Goal: Check status: Check status

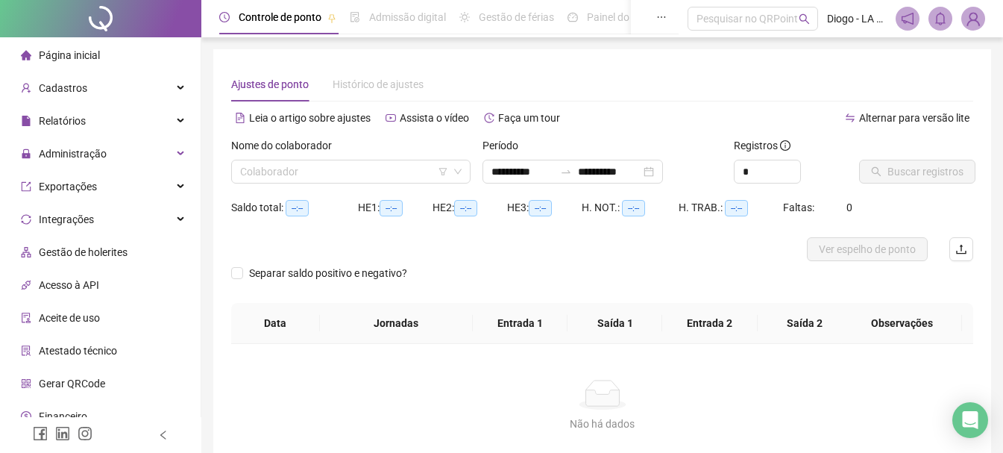
type input "**********"
click at [335, 168] on input "search" at bounding box center [344, 171] width 208 height 22
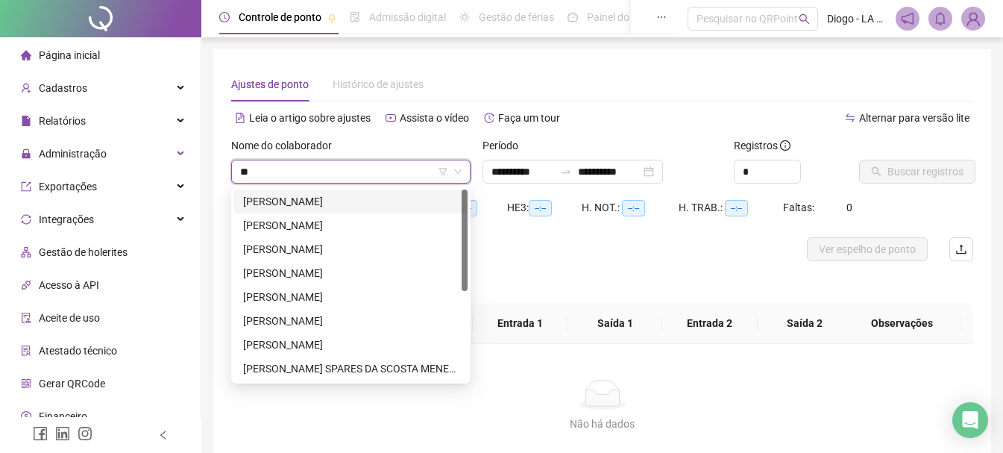
type input "***"
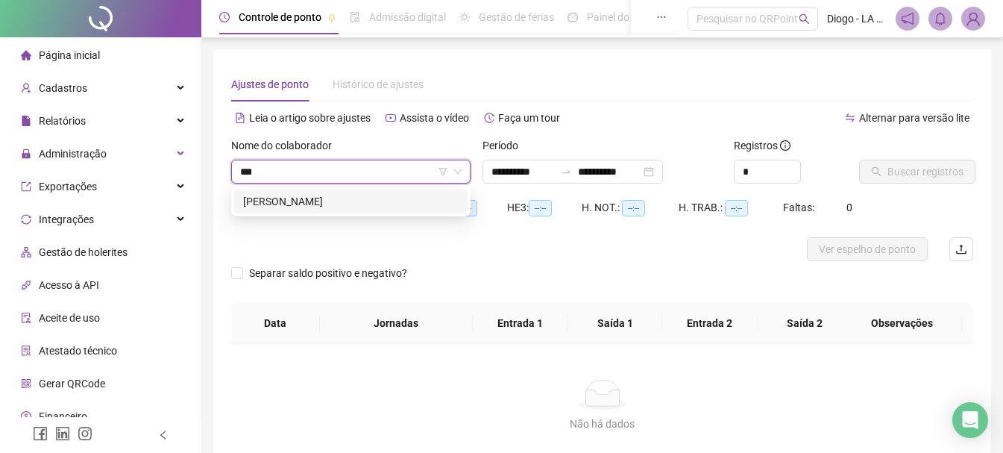
click at [379, 207] on div "[PERSON_NAME]" at bounding box center [350, 201] width 215 height 16
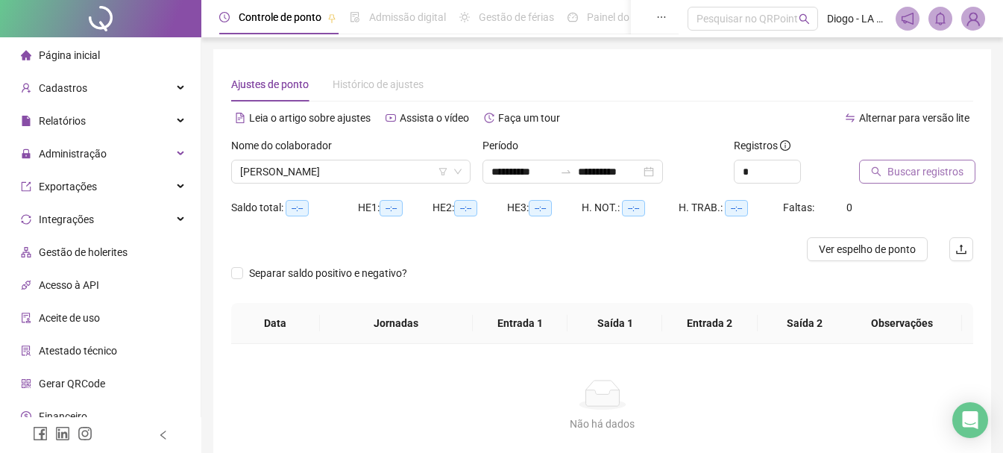
click at [906, 170] on span "Buscar registros" at bounding box center [925, 171] width 76 height 16
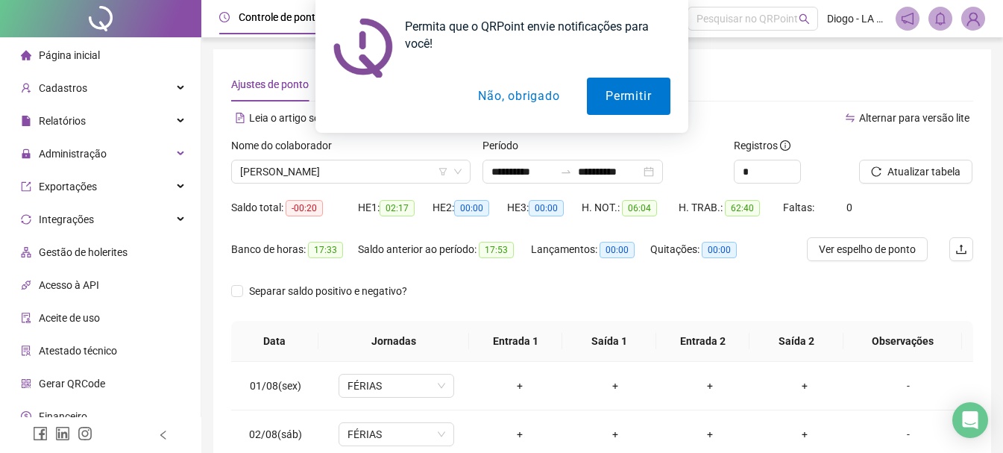
click at [517, 103] on button "Não, obrigado" at bounding box center [518, 96] width 119 height 37
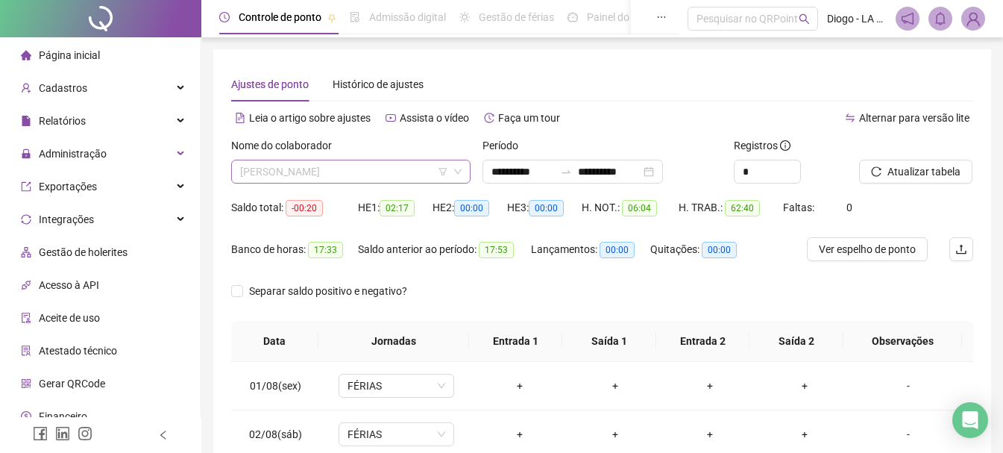
click at [344, 171] on span "[PERSON_NAME]" at bounding box center [350, 171] width 221 height 22
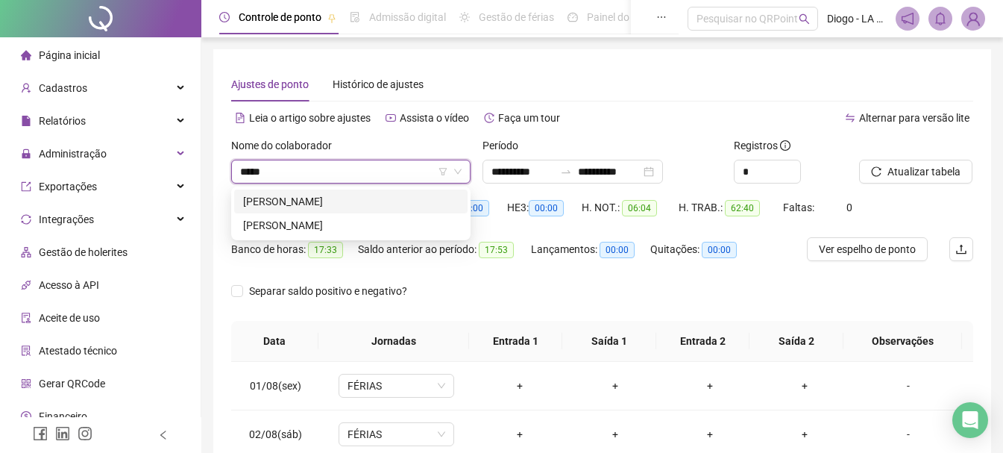
type input "******"
click at [404, 195] on div "[PERSON_NAME]" at bounding box center [350, 201] width 215 height 16
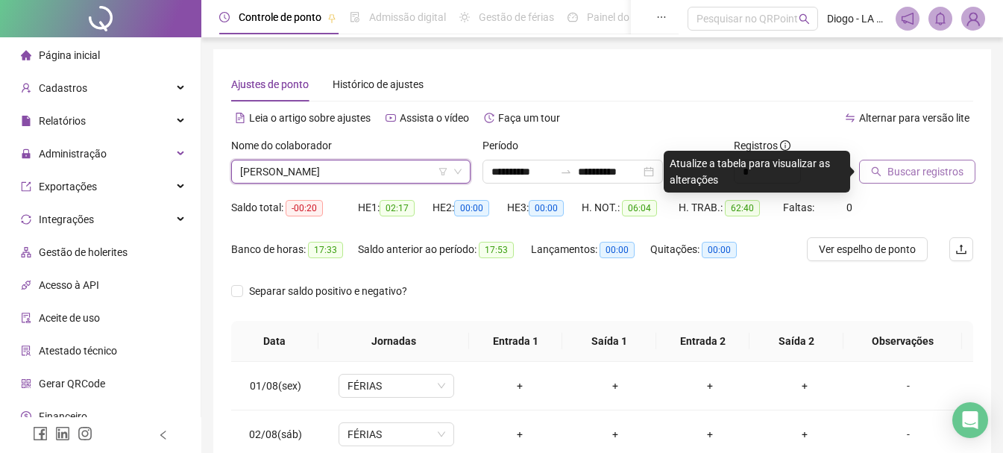
click at [907, 181] on button "Buscar registros" at bounding box center [917, 172] width 116 height 24
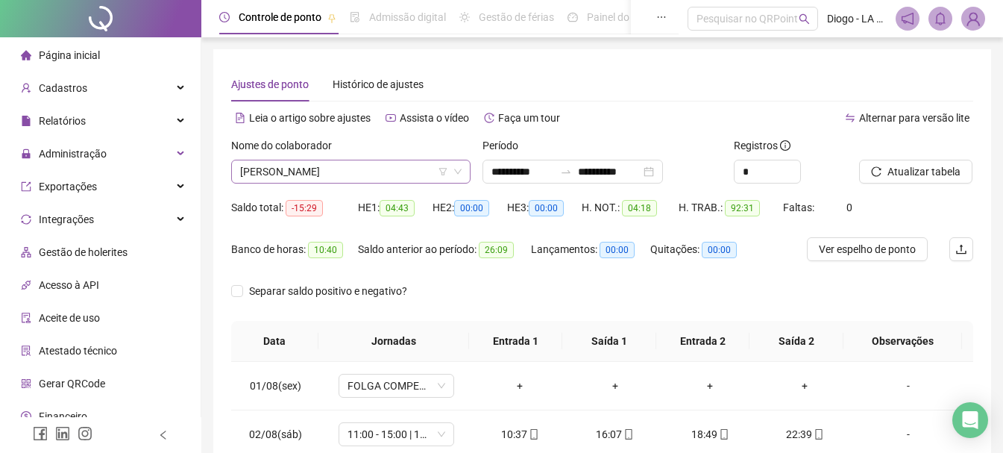
click at [400, 174] on span "[PERSON_NAME]" at bounding box center [350, 171] width 221 height 22
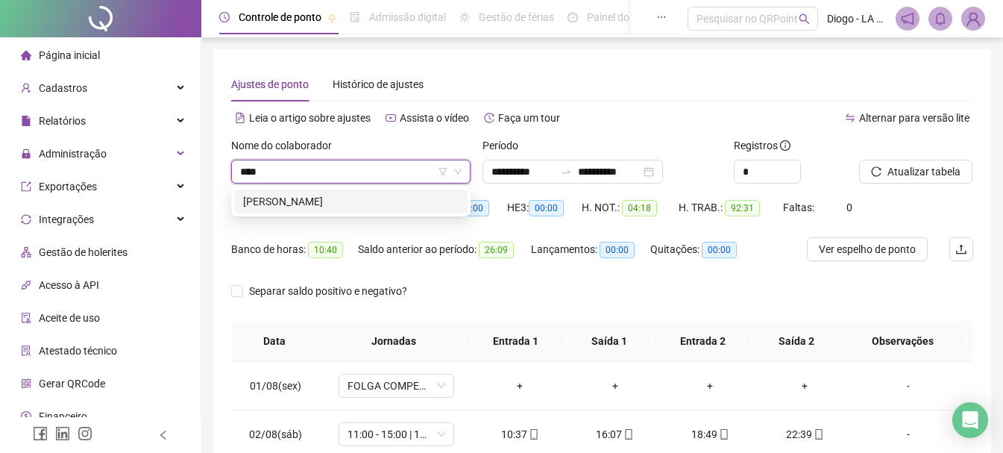
type input "*****"
drag, startPoint x: 397, startPoint y: 200, endPoint x: 734, endPoint y: 190, distance: 337.1
click at [396, 200] on div "[PERSON_NAME]" at bounding box center [350, 201] width 215 height 16
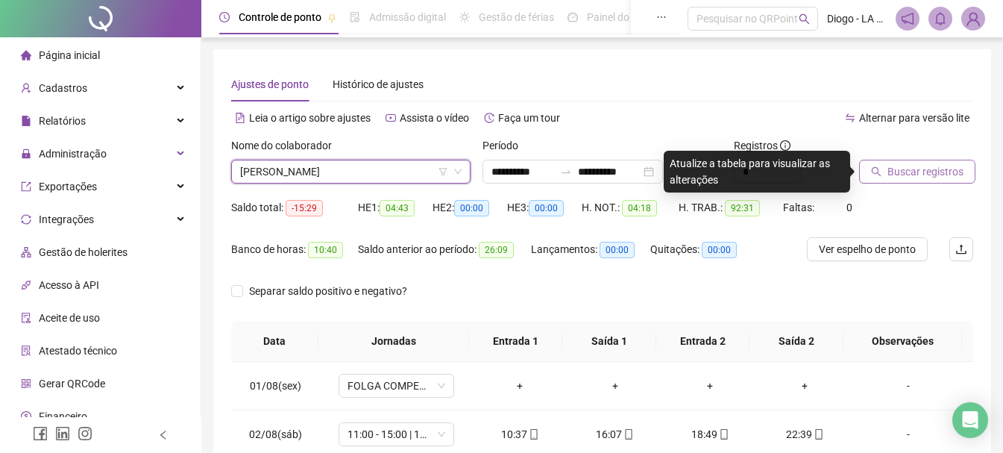
click at [933, 174] on span "Buscar registros" at bounding box center [925, 171] width 76 height 16
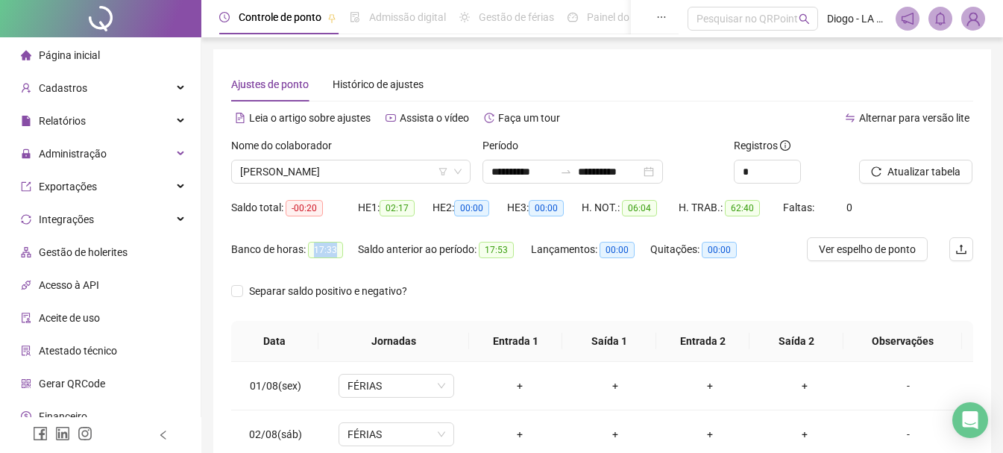
drag, startPoint x: 311, startPoint y: 249, endPoint x: 333, endPoint y: 251, distance: 22.5
click at [333, 251] on span "17:33" at bounding box center [325, 250] width 35 height 16
copy span "17:33"
click at [346, 172] on span "[PERSON_NAME]" at bounding box center [350, 171] width 221 height 22
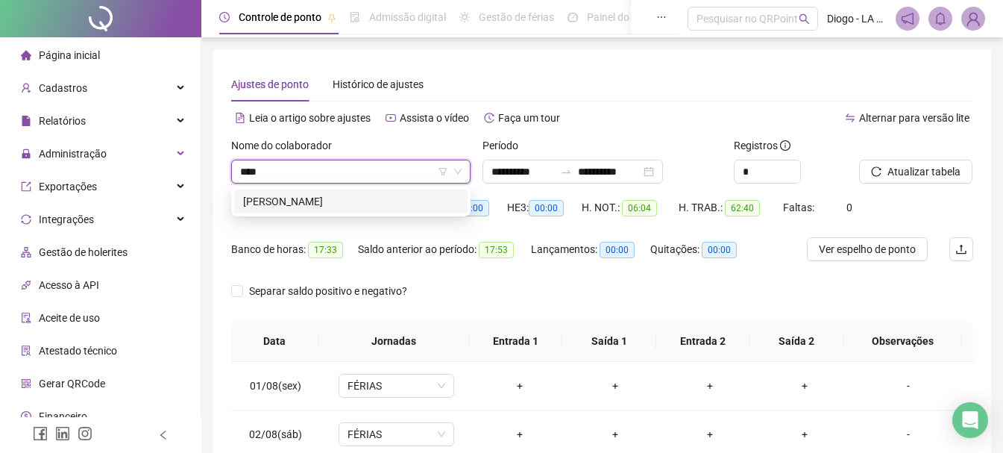
type input "*****"
click at [374, 204] on div "[PERSON_NAME]" at bounding box center [350, 201] width 215 height 16
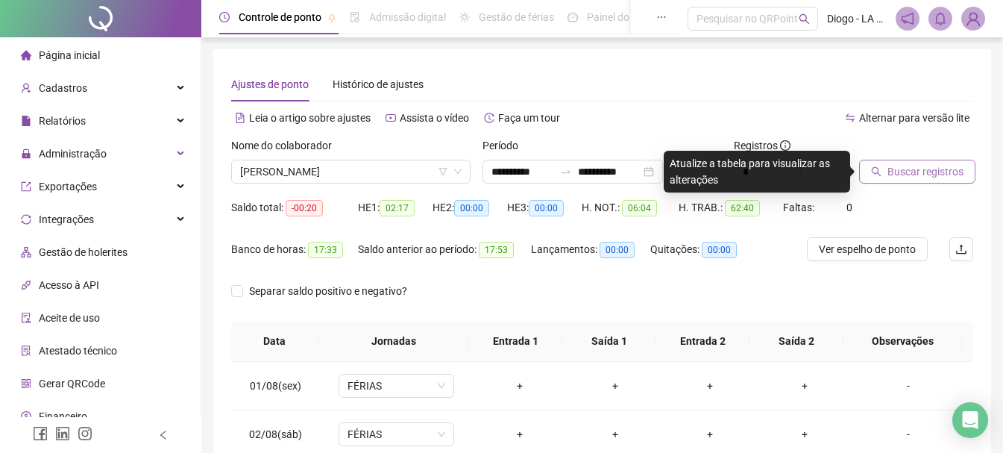
click at [922, 174] on span "Buscar registros" at bounding box center [925, 171] width 76 height 16
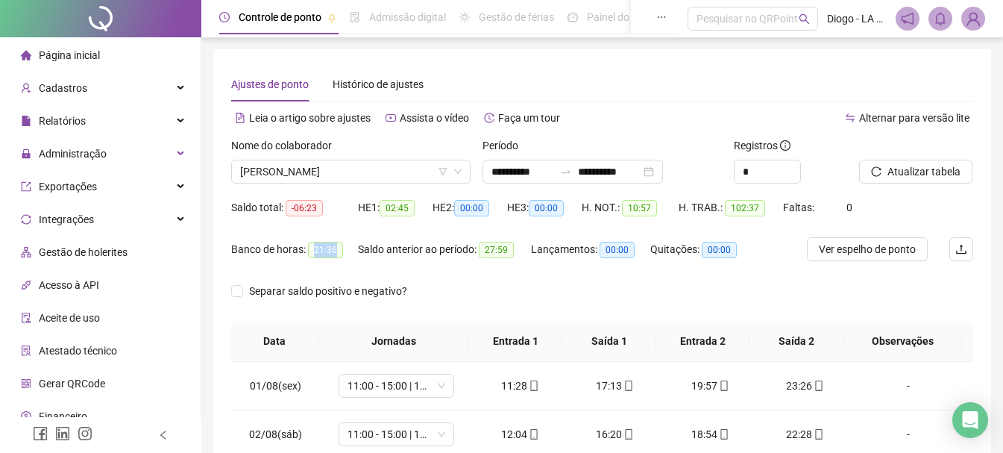
drag, startPoint x: 313, startPoint y: 249, endPoint x: 336, endPoint y: 249, distance: 23.1
click at [336, 249] on span "21:36" at bounding box center [325, 250] width 35 height 16
copy span "21:36"
click at [310, 174] on span "[PERSON_NAME]" at bounding box center [350, 171] width 221 height 22
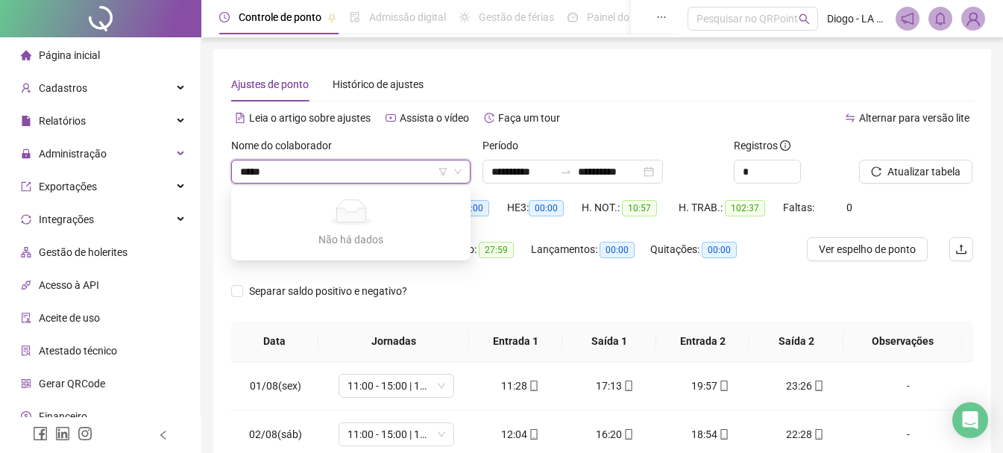
type input "****"
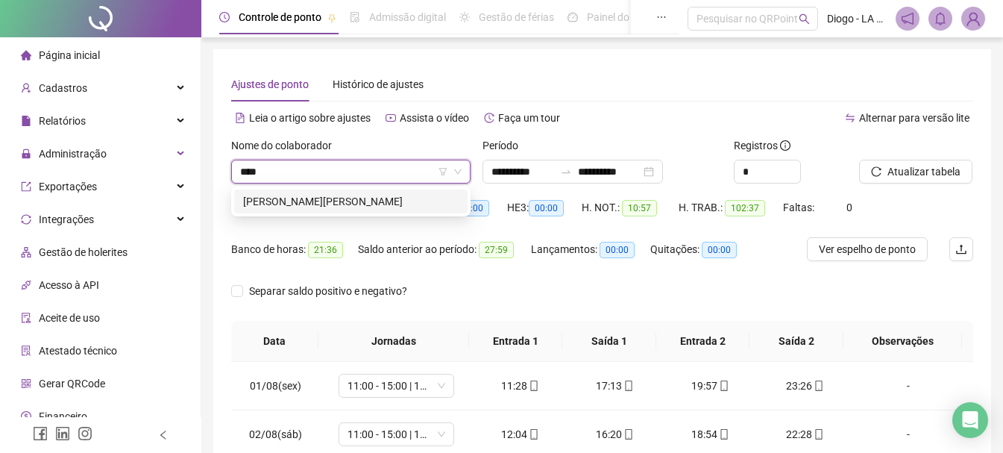
click at [332, 198] on div "[PERSON_NAME][PERSON_NAME]" at bounding box center [350, 201] width 215 height 16
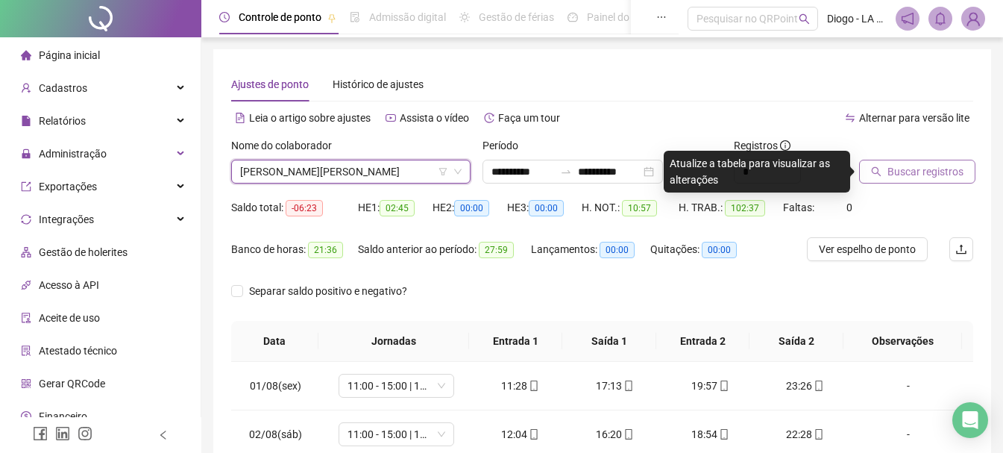
click at [920, 169] on span "Buscar registros" at bounding box center [925, 171] width 76 height 16
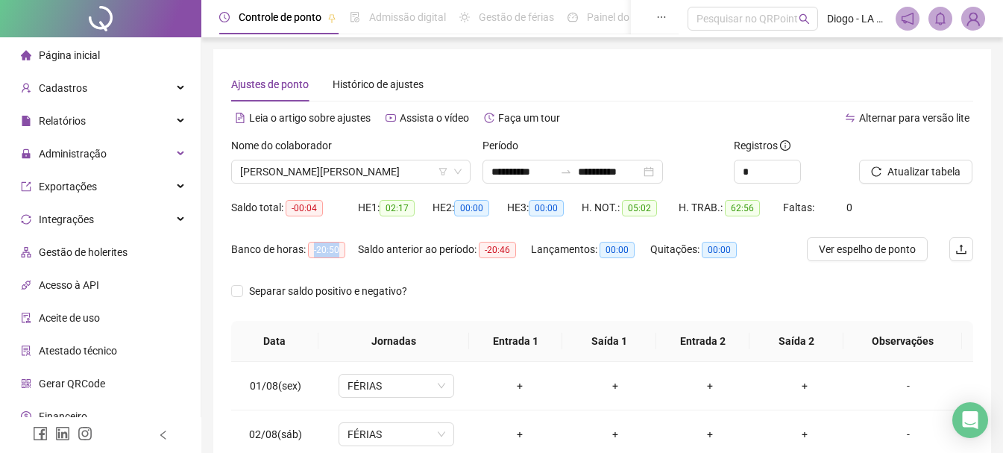
drag, startPoint x: 339, startPoint y: 248, endPoint x: 309, endPoint y: 254, distance: 31.1
click at [309, 254] on span "-20:50" at bounding box center [326, 250] width 37 height 16
copy span "-20:50"
click at [334, 174] on span "[PERSON_NAME][PERSON_NAME]" at bounding box center [350, 171] width 221 height 22
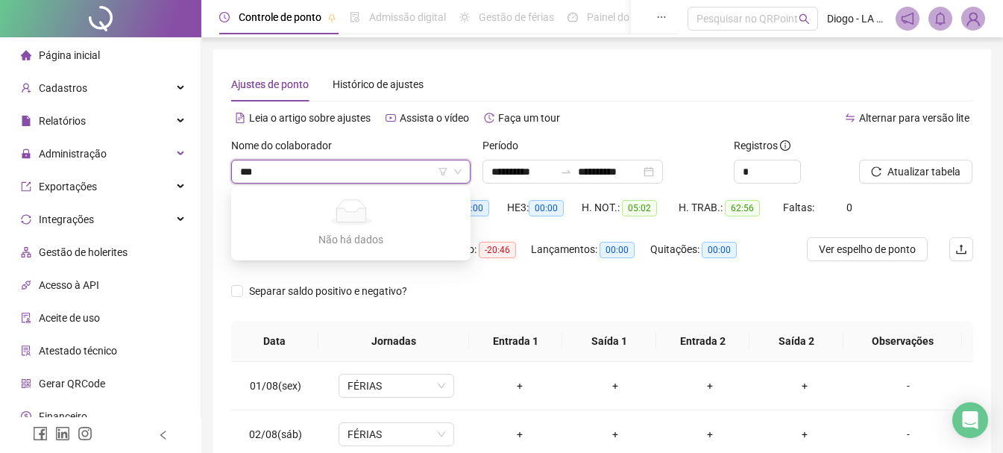
type input "****"
click at [328, 220] on div "[PERSON_NAME]" at bounding box center [350, 225] width 215 height 16
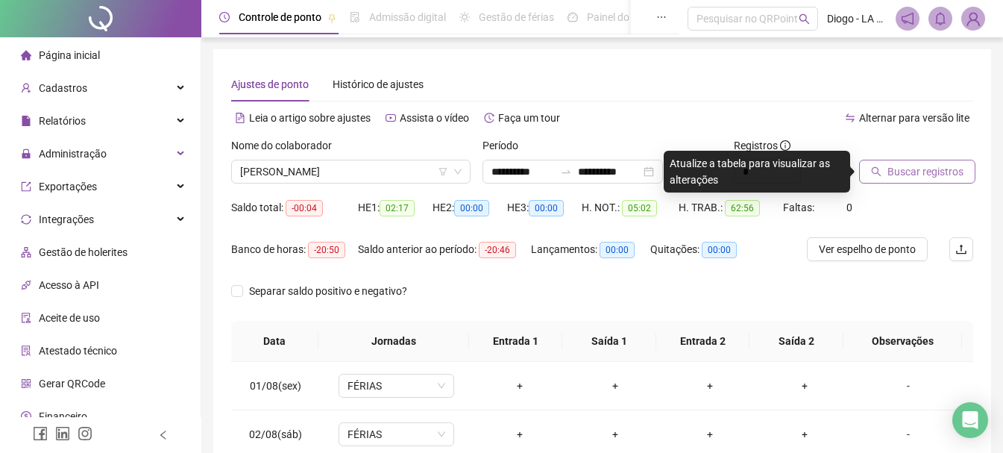
click at [912, 180] on button "Buscar registros" at bounding box center [917, 172] width 116 height 24
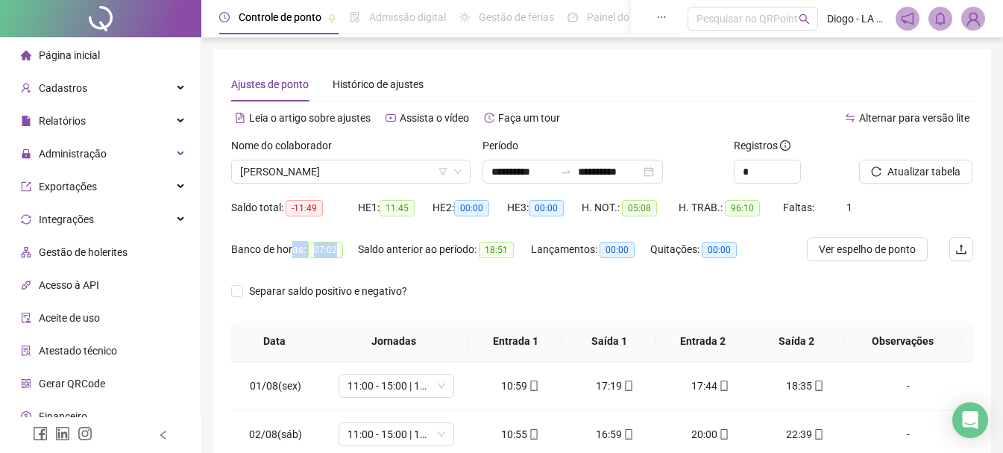
drag, startPoint x: 335, startPoint y: 251, endPoint x: 293, endPoint y: 259, distance: 42.6
click at [293, 259] on div "Banco de horas: 07:02" at bounding box center [294, 249] width 127 height 24
click at [347, 267] on div "Banco de horas: 07:02" at bounding box center [294, 258] width 127 height 42
drag, startPoint x: 333, startPoint y: 251, endPoint x: 312, endPoint y: 251, distance: 20.9
click at [312, 251] on span "07:02" at bounding box center [325, 250] width 35 height 16
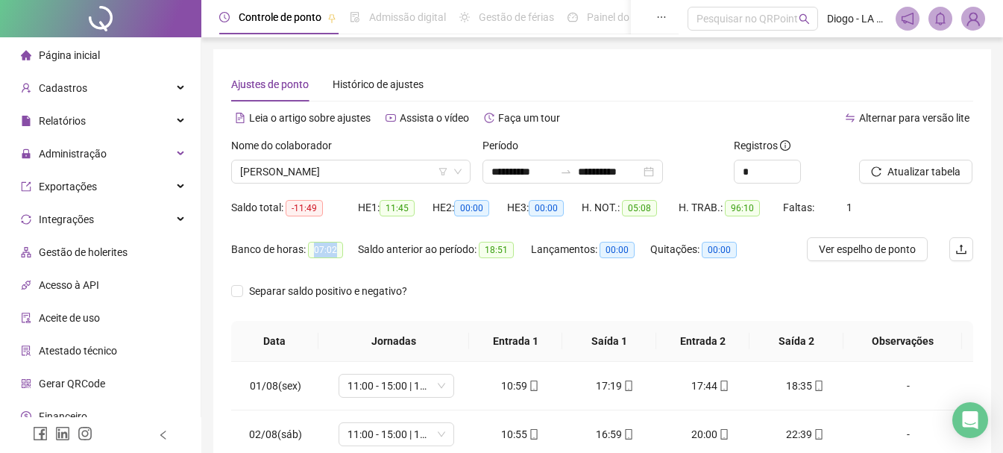
copy span "07:02"
click at [333, 178] on span "[PERSON_NAME]" at bounding box center [350, 171] width 221 height 22
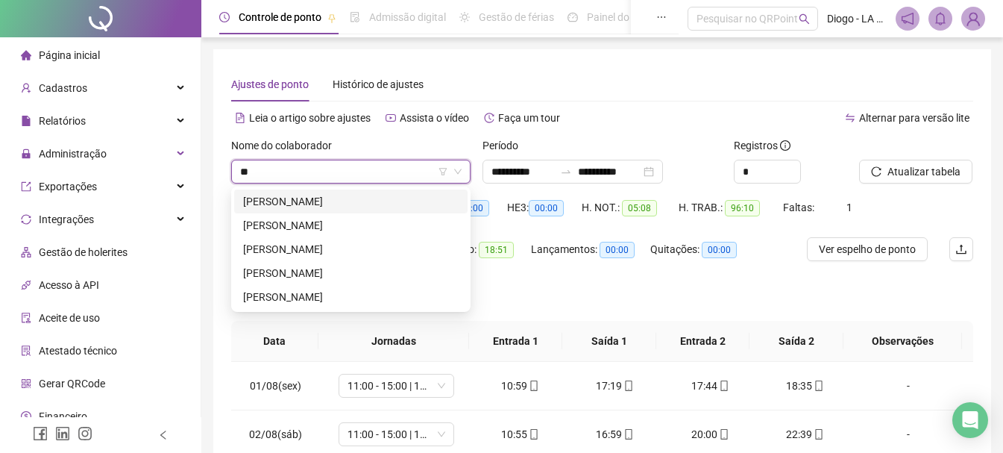
type input "***"
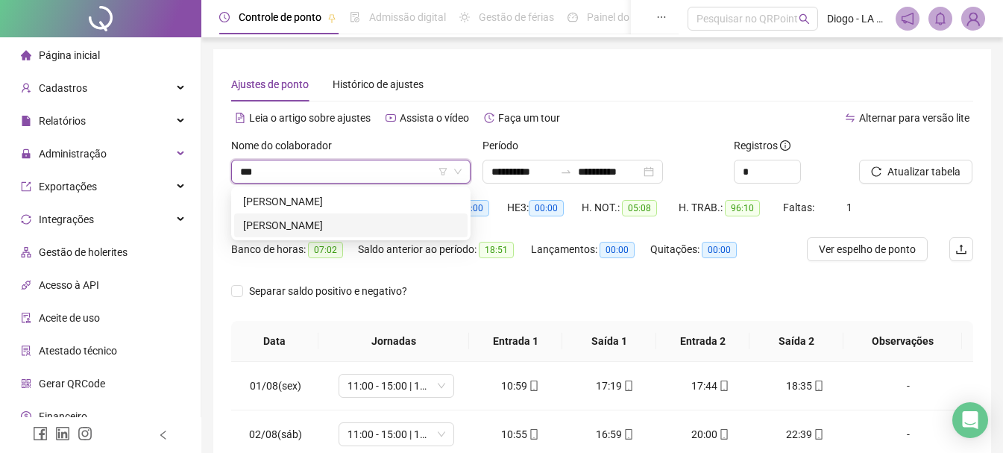
click at [335, 231] on div "[PERSON_NAME]" at bounding box center [350, 225] width 215 height 16
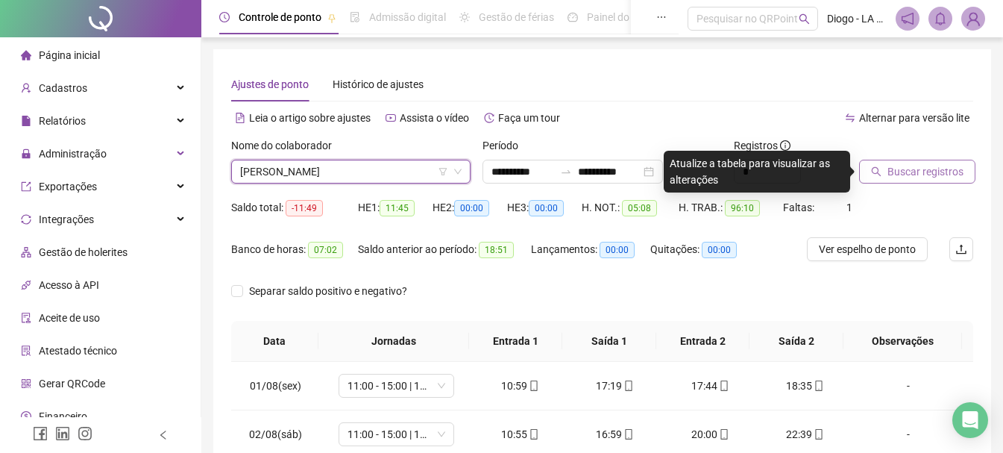
click at [930, 182] on button "Buscar registros" at bounding box center [917, 172] width 116 height 24
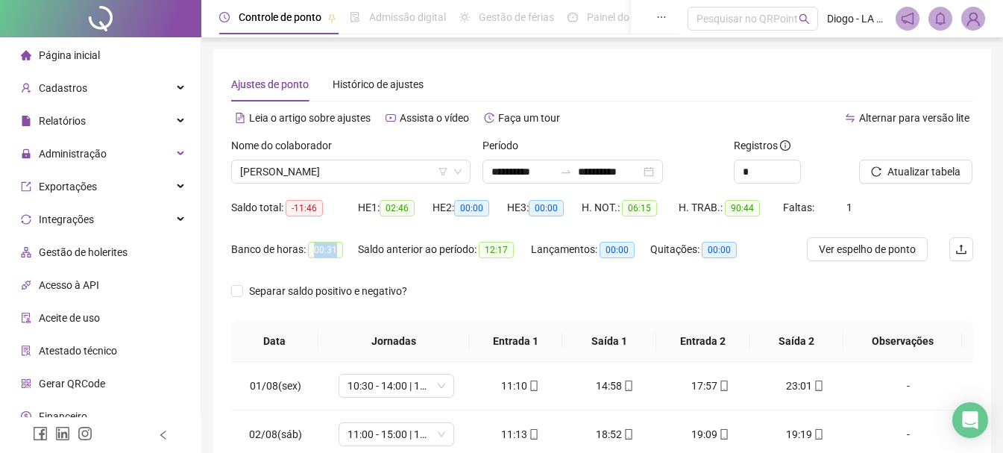
drag, startPoint x: 336, startPoint y: 252, endPoint x: 309, endPoint y: 250, distance: 26.2
click at [309, 250] on span "00:31" at bounding box center [325, 250] width 35 height 16
copy span "00:31"
click at [336, 174] on span "[PERSON_NAME]" at bounding box center [350, 171] width 221 height 22
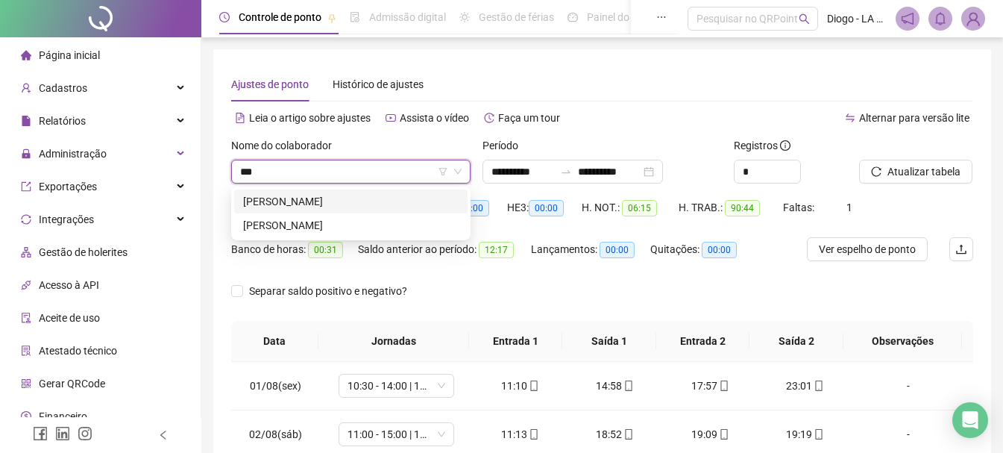
type input "****"
click at [346, 206] on div "[PERSON_NAME]" at bounding box center [350, 201] width 215 height 16
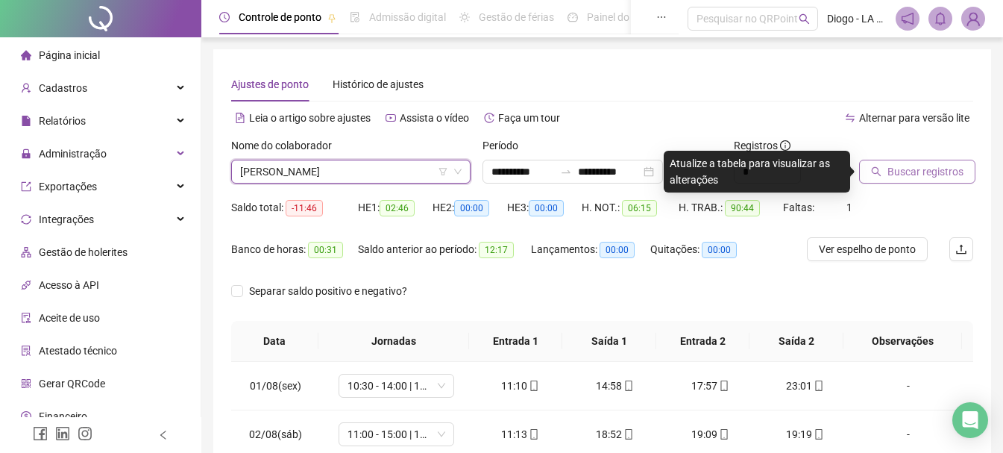
click at [939, 163] on span "Buscar registros" at bounding box center [925, 171] width 76 height 16
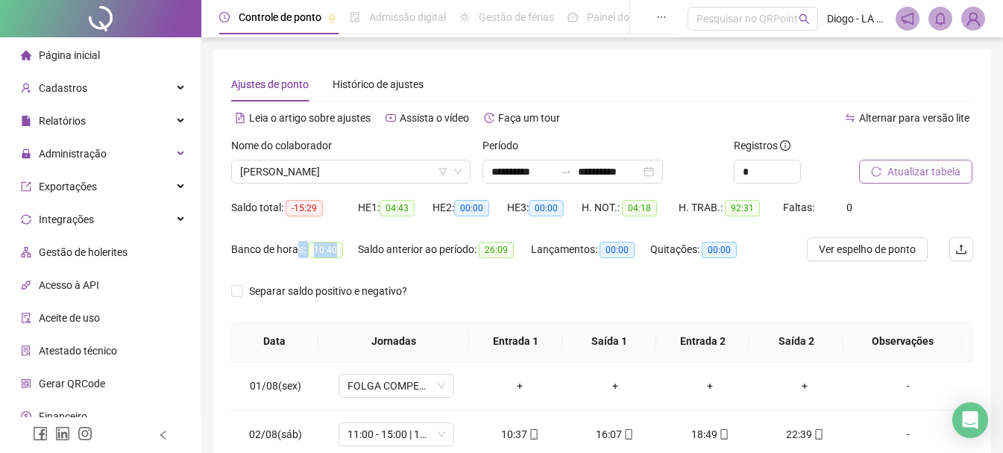
drag, startPoint x: 338, startPoint y: 253, endPoint x: 295, endPoint y: 259, distance: 43.7
click at [295, 259] on div "Banco de horas: 10:40" at bounding box center [294, 249] width 127 height 24
click at [328, 251] on span "10:40" at bounding box center [325, 250] width 35 height 16
drag, startPoint x: 333, startPoint y: 250, endPoint x: 315, endPoint y: 250, distance: 18.6
click at [315, 250] on span "10:40" at bounding box center [325, 250] width 35 height 16
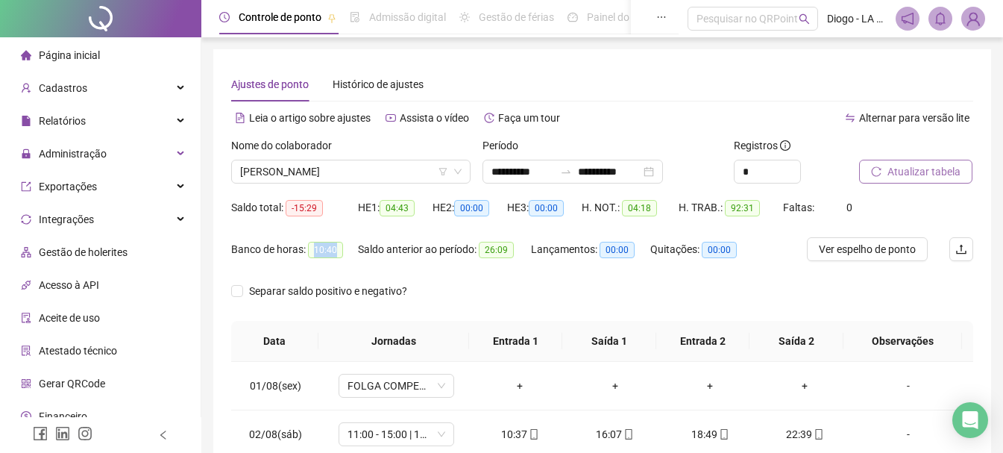
copy span "10:40"
click at [298, 170] on span "[PERSON_NAME]" at bounding box center [350, 171] width 221 height 22
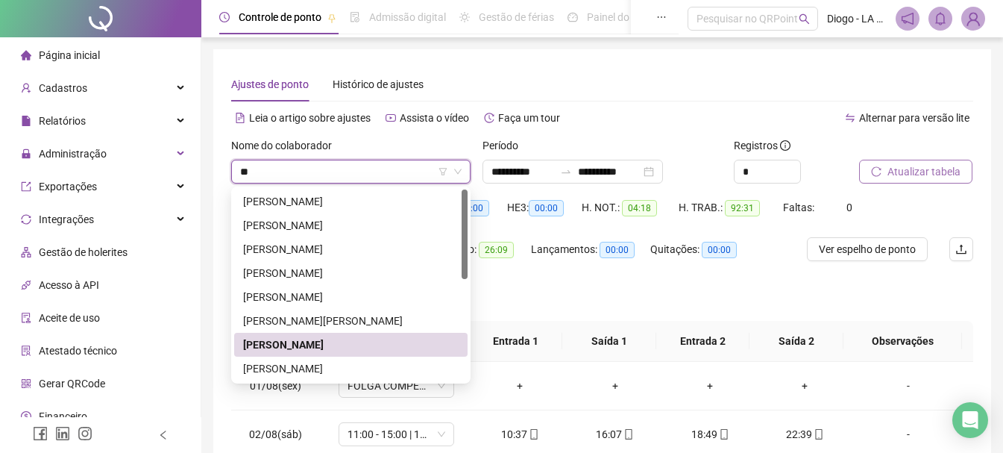
type input "***"
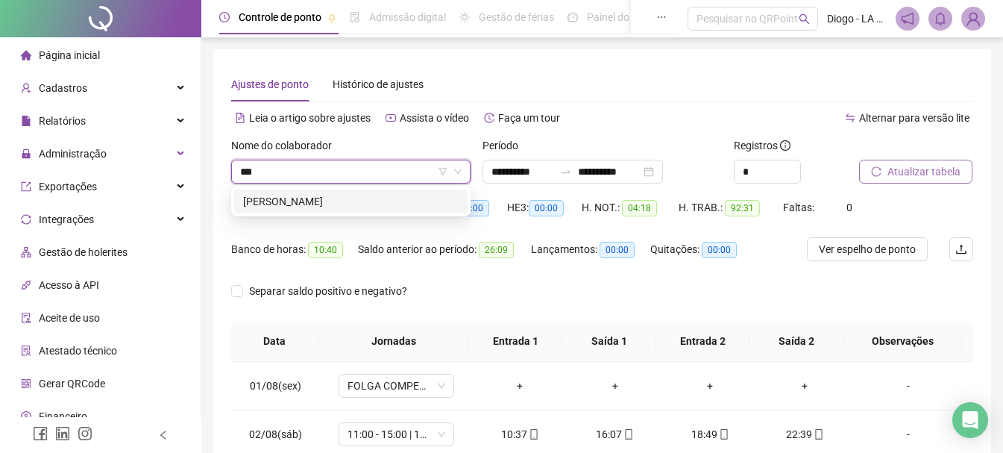
click at [332, 196] on div "[PERSON_NAME]" at bounding box center [350, 201] width 215 height 16
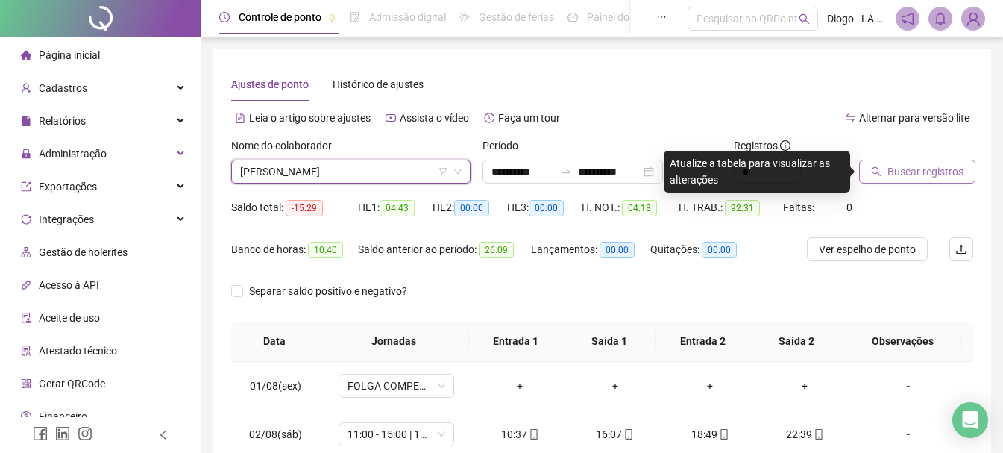
click at [951, 183] on button "Buscar registros" at bounding box center [917, 172] width 116 height 24
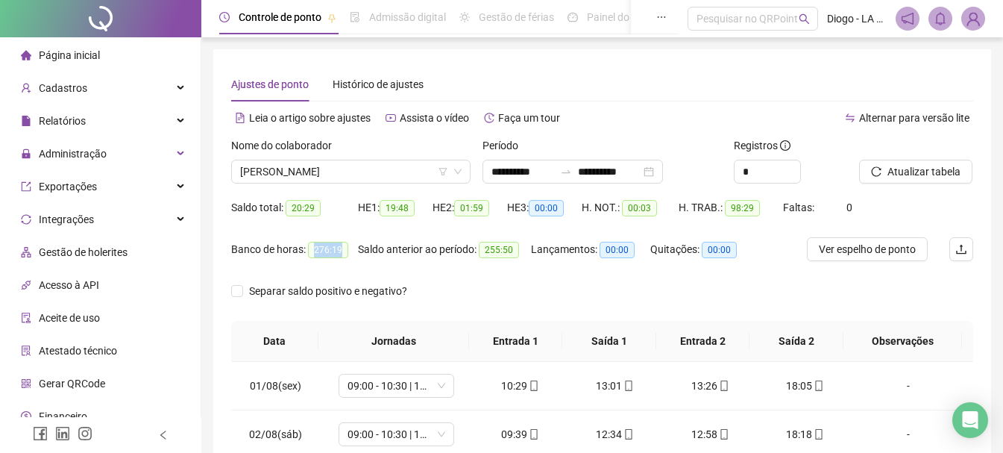
drag, startPoint x: 334, startPoint y: 251, endPoint x: 309, endPoint y: 256, distance: 25.0
click at [309, 256] on span "276:19" at bounding box center [328, 250] width 40 height 16
copy span "276:19"
click at [362, 177] on span "[PERSON_NAME]" at bounding box center [350, 171] width 221 height 22
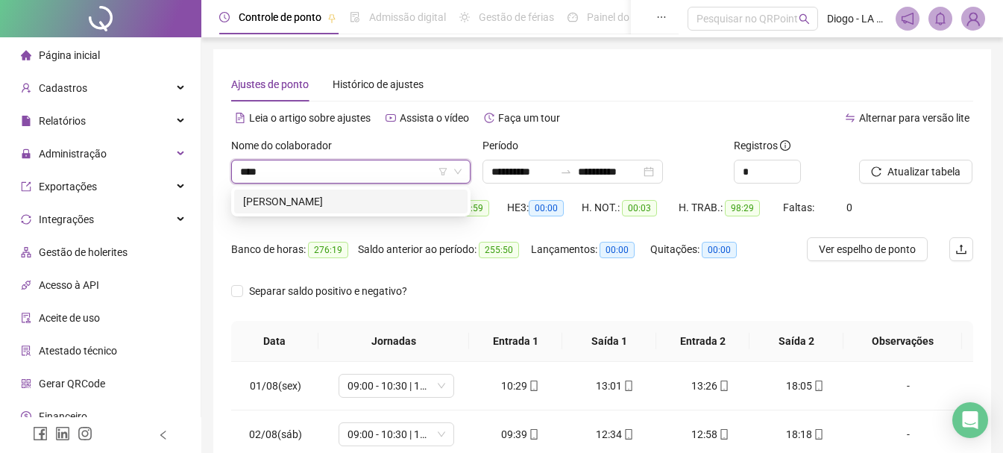
type input "*****"
click at [369, 200] on div "[PERSON_NAME]" at bounding box center [350, 201] width 215 height 16
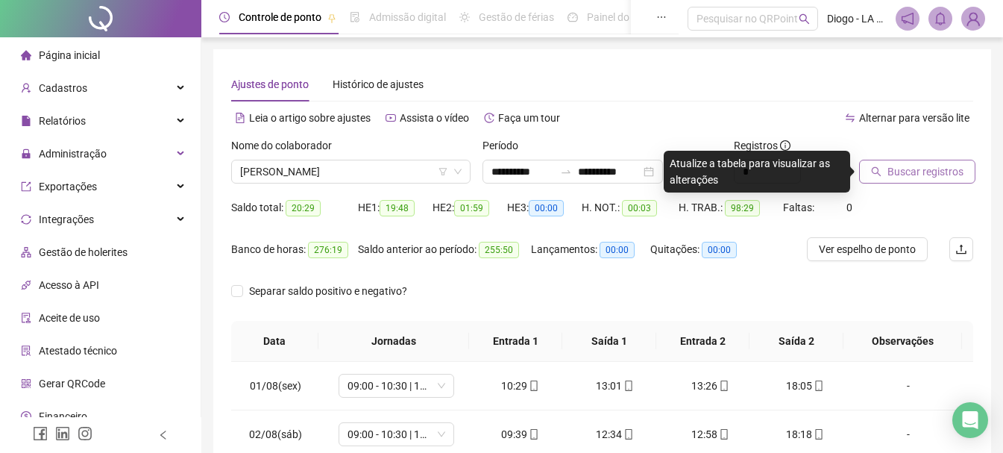
click at [882, 169] on button "Buscar registros" at bounding box center [917, 172] width 116 height 24
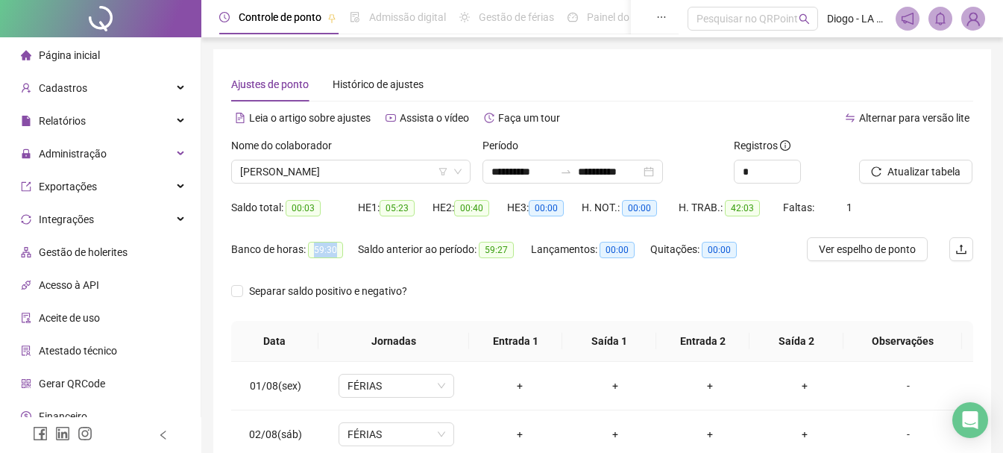
drag, startPoint x: 339, startPoint y: 248, endPoint x: 306, endPoint y: 252, distance: 33.8
click at [306, 252] on div "Banco de horas: 59:30" at bounding box center [294, 249] width 127 height 17
copy span "59:30"
click at [353, 169] on span "[PERSON_NAME]" at bounding box center [350, 171] width 221 height 22
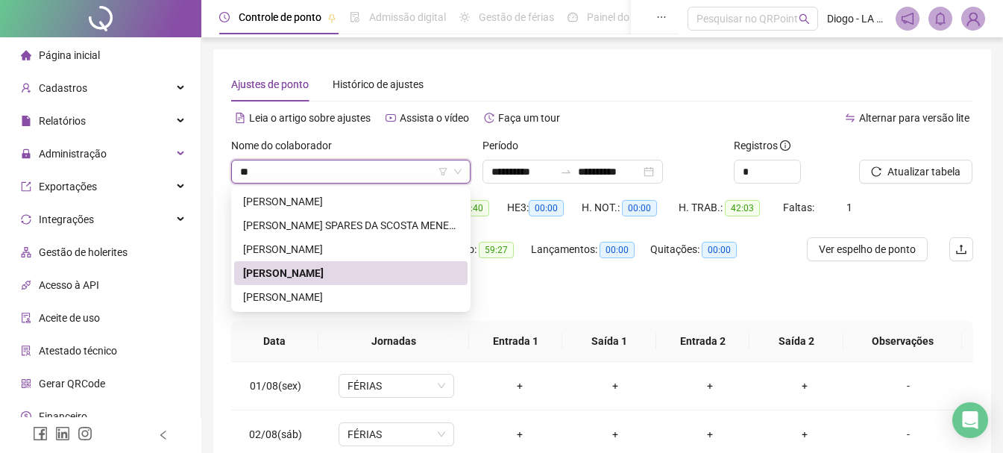
type input "***"
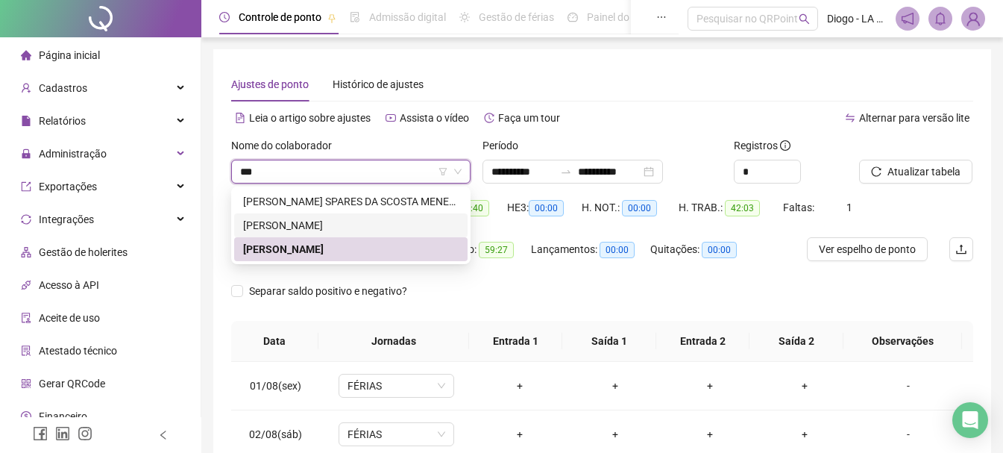
click at [334, 223] on div "[PERSON_NAME]" at bounding box center [350, 225] width 215 height 16
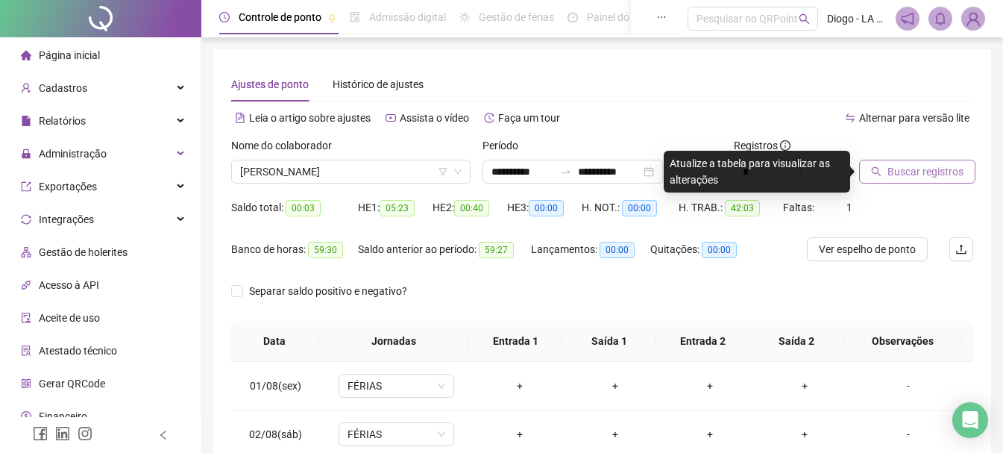
click at [893, 171] on span "Buscar registros" at bounding box center [925, 171] width 76 height 16
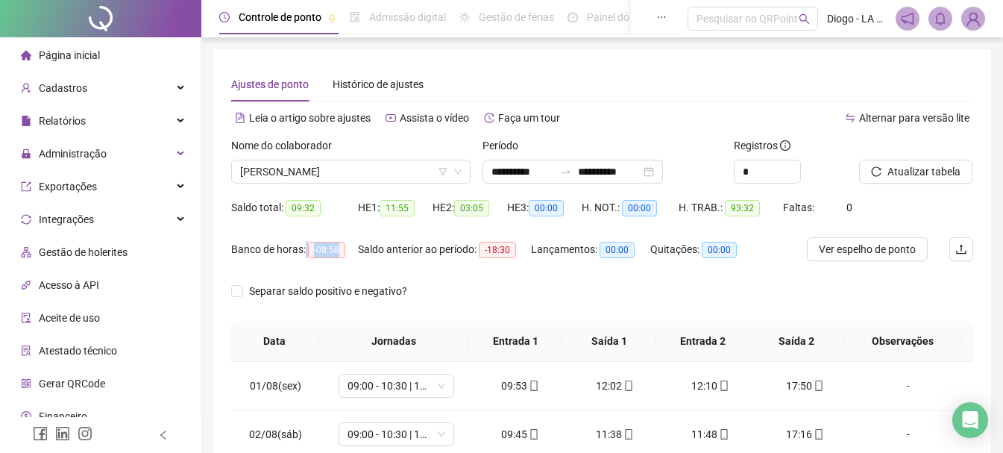
drag, startPoint x: 340, startPoint y: 251, endPoint x: 305, endPoint y: 254, distance: 35.2
click at [305, 254] on div "Banco de horas: -08:58" at bounding box center [294, 249] width 127 height 17
click at [319, 258] on div "Banco de horas: -08:58" at bounding box center [294, 249] width 127 height 24
drag, startPoint x: 336, startPoint y: 251, endPoint x: 313, endPoint y: 248, distance: 22.7
click at [313, 248] on span "-08:58" at bounding box center [326, 250] width 37 height 16
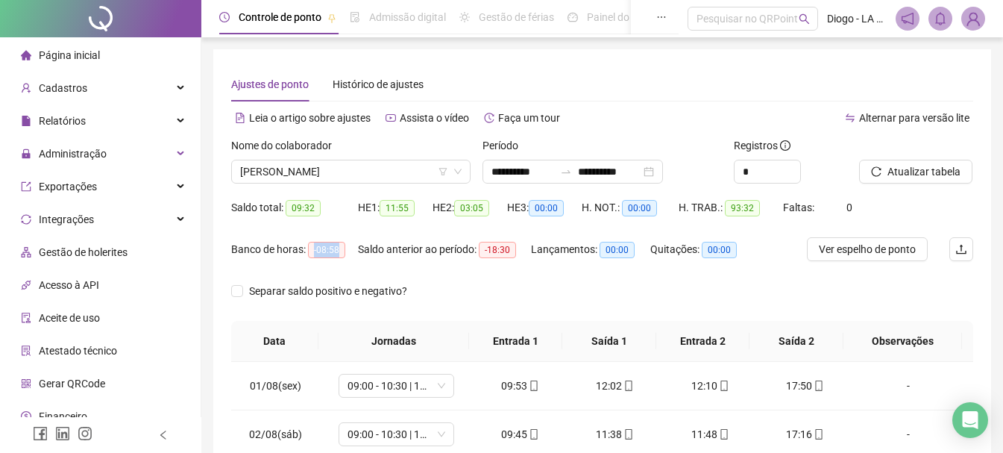
copy span "-08:58"
click at [312, 174] on span "[PERSON_NAME]" at bounding box center [350, 171] width 221 height 22
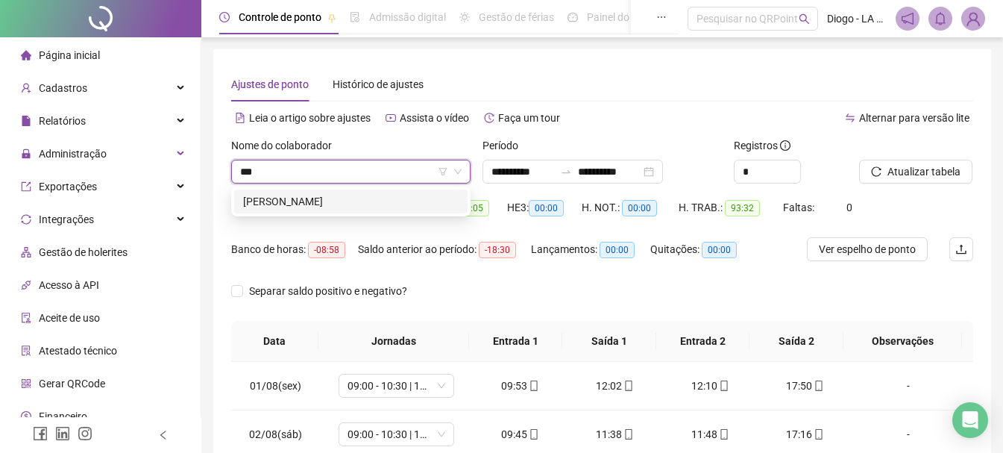
type input "****"
click at [333, 202] on div "[PERSON_NAME]" at bounding box center [350, 201] width 215 height 16
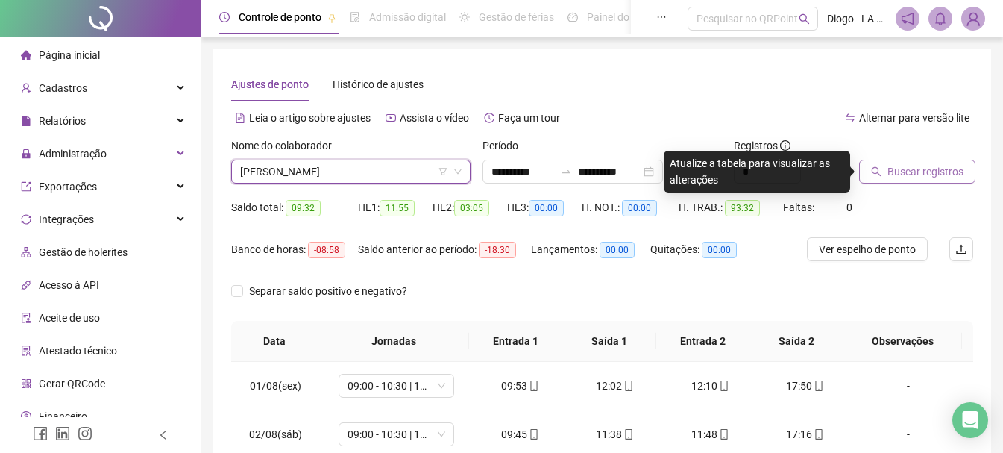
click at [922, 173] on span "Buscar registros" at bounding box center [925, 171] width 76 height 16
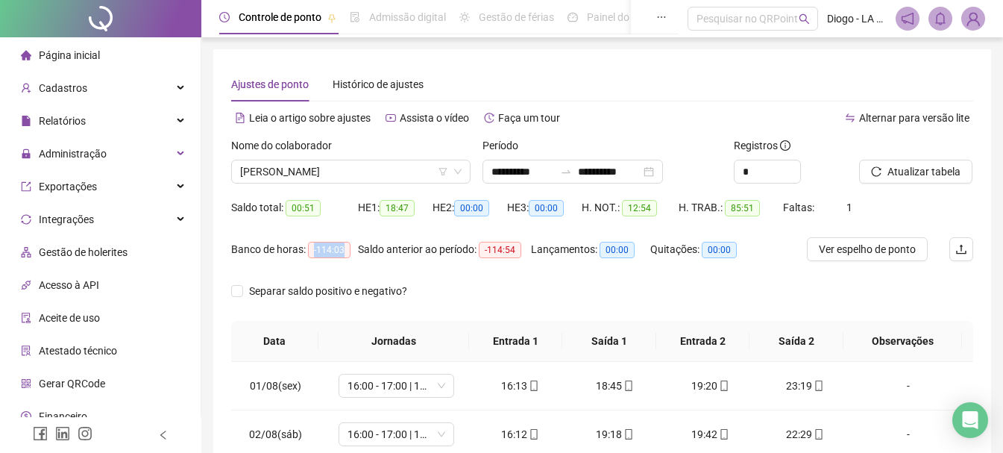
drag, startPoint x: 345, startPoint y: 247, endPoint x: 311, endPoint y: 252, distance: 34.7
click at [311, 252] on span "-114:03" at bounding box center [329, 250] width 42 height 16
copy span "-114:03"
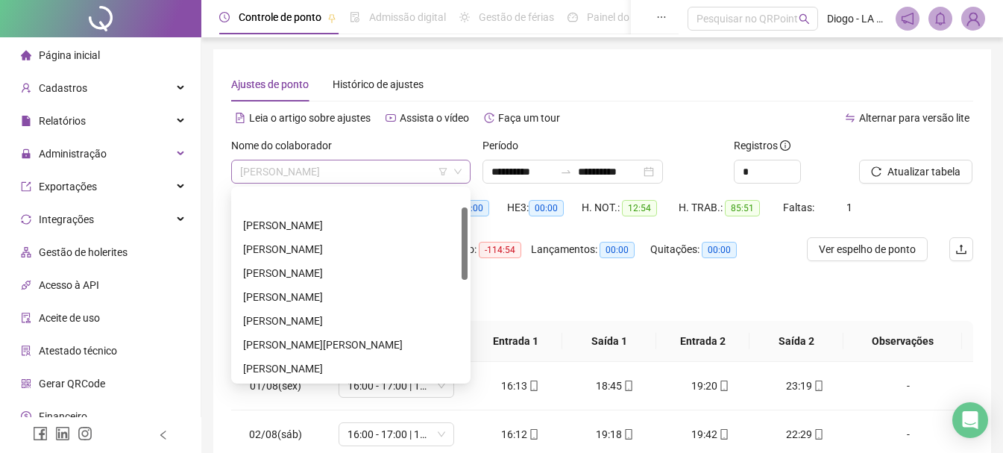
click at [333, 174] on span "[PERSON_NAME]" at bounding box center [350, 171] width 221 height 22
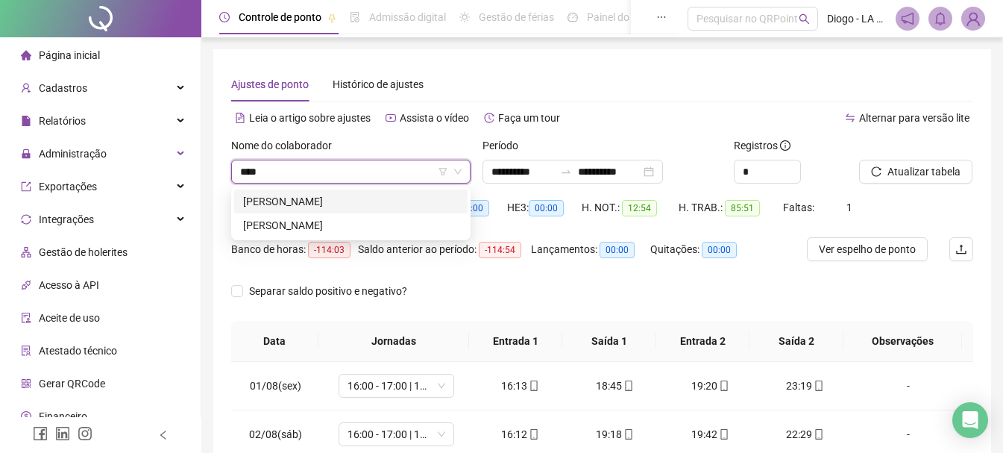
type input "*****"
click at [394, 210] on div "[PERSON_NAME]" at bounding box center [350, 201] width 233 height 24
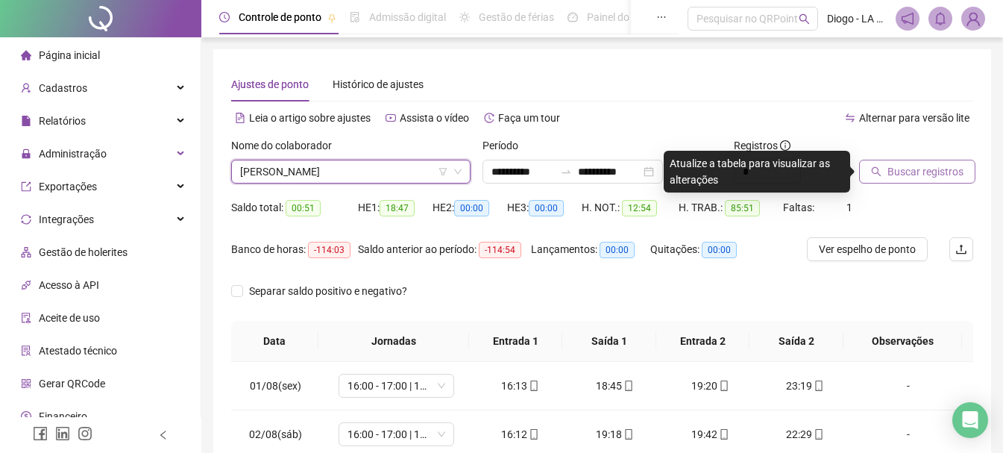
click at [919, 177] on span "Buscar registros" at bounding box center [925, 171] width 76 height 16
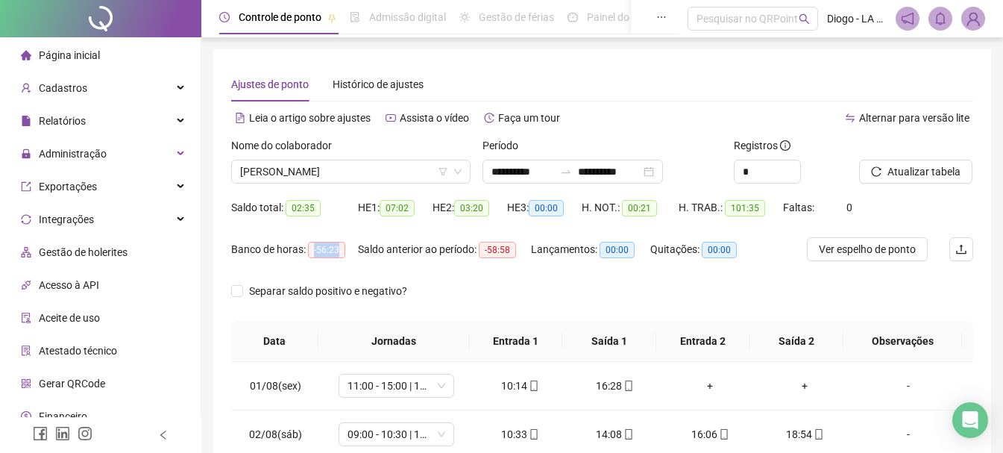
drag, startPoint x: 340, startPoint y: 249, endPoint x: 312, endPoint y: 251, distance: 27.7
click at [312, 251] on span "-56:23" at bounding box center [326, 250] width 37 height 16
click at [332, 177] on span "[PERSON_NAME]" at bounding box center [350, 171] width 221 height 22
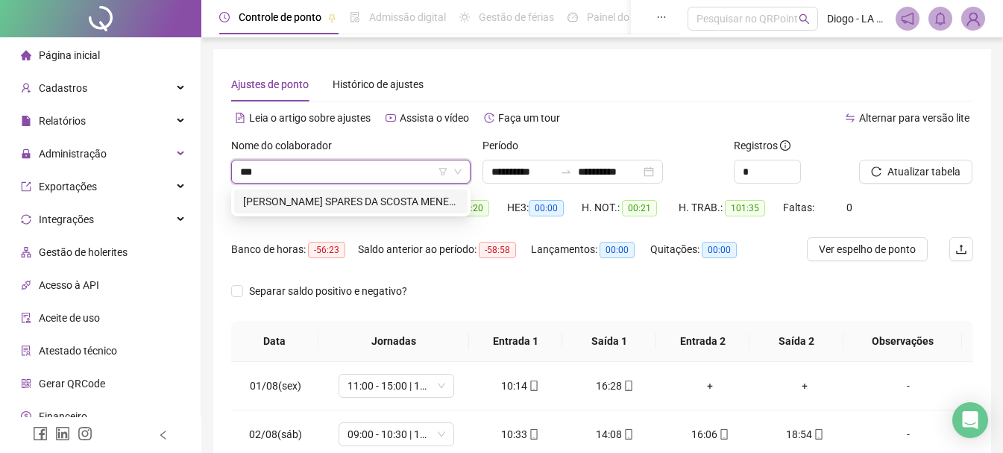
type input "****"
click at [335, 192] on div "[PERSON_NAME] SPARES DA SCOSTA MENESES" at bounding box center [350, 201] width 233 height 24
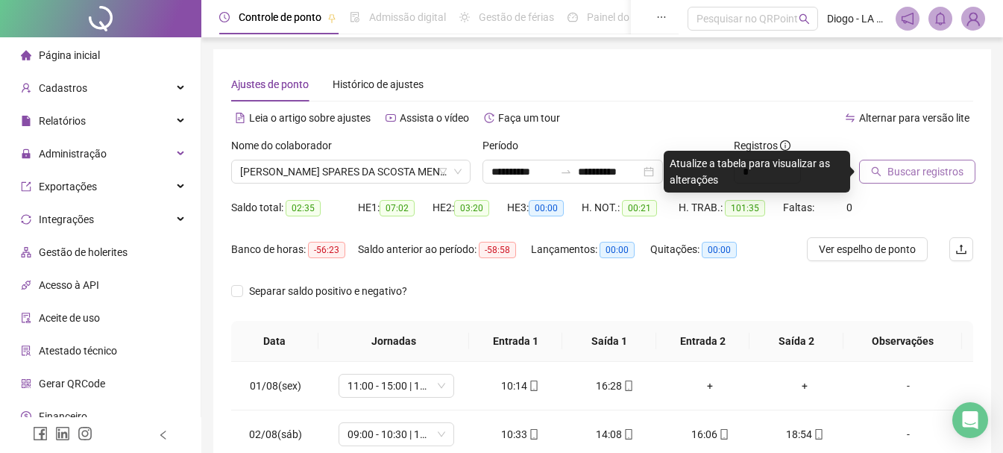
click at [902, 177] on span "Buscar registros" at bounding box center [925, 171] width 76 height 16
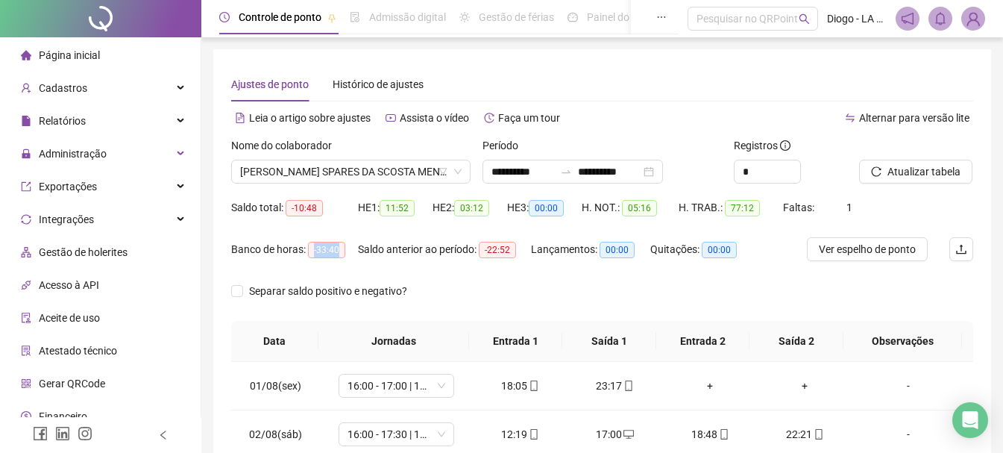
drag, startPoint x: 341, startPoint y: 253, endPoint x: 309, endPoint y: 253, distance: 32.8
click at [309, 253] on span "-33:40" at bounding box center [326, 250] width 37 height 16
